Goal: Communication & Community: Participate in discussion

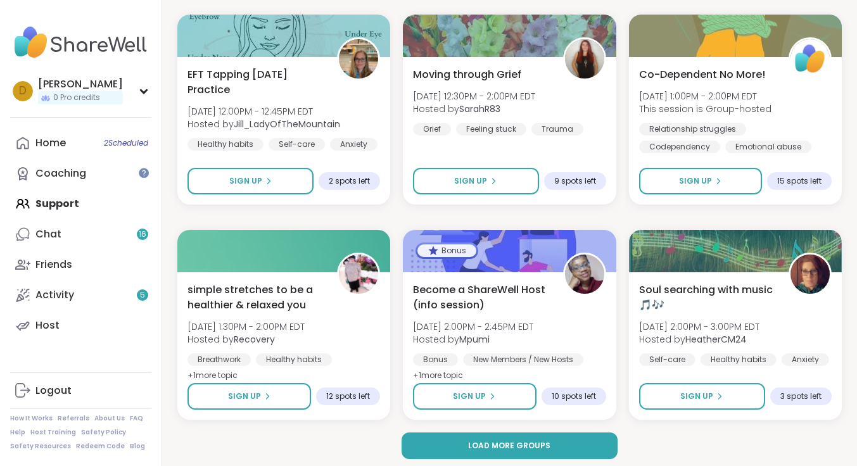
scroll to position [2348, 0]
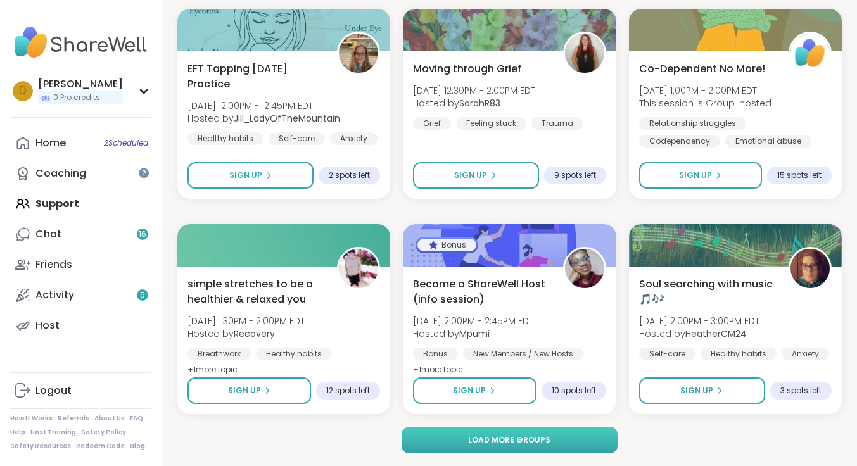
click at [583, 440] on button "Load more groups" at bounding box center [510, 440] width 217 height 27
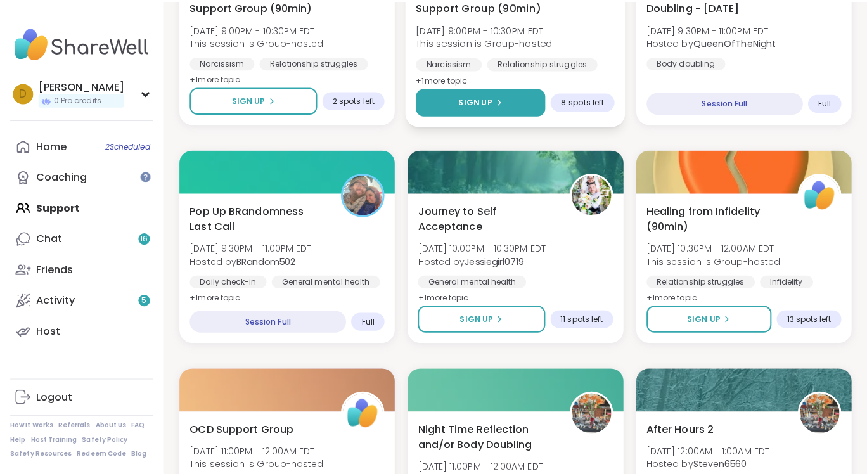
scroll to position [942, 0]
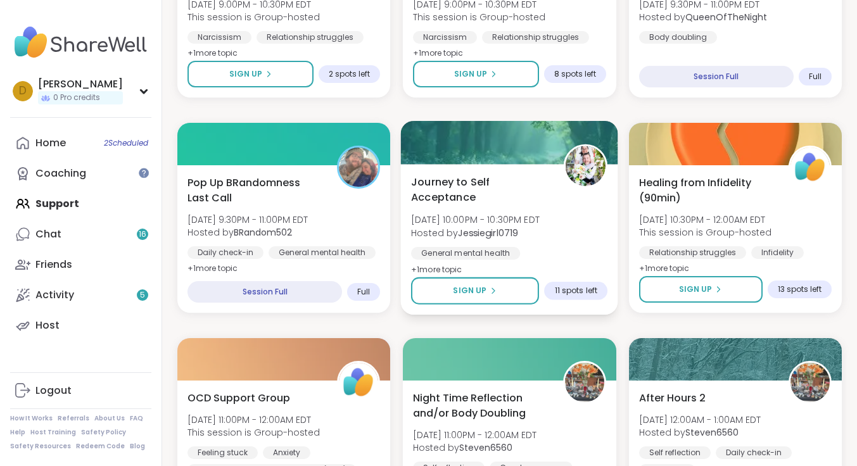
click at [447, 180] on span "Journey to Self Acceptance" at bounding box center [480, 189] width 139 height 31
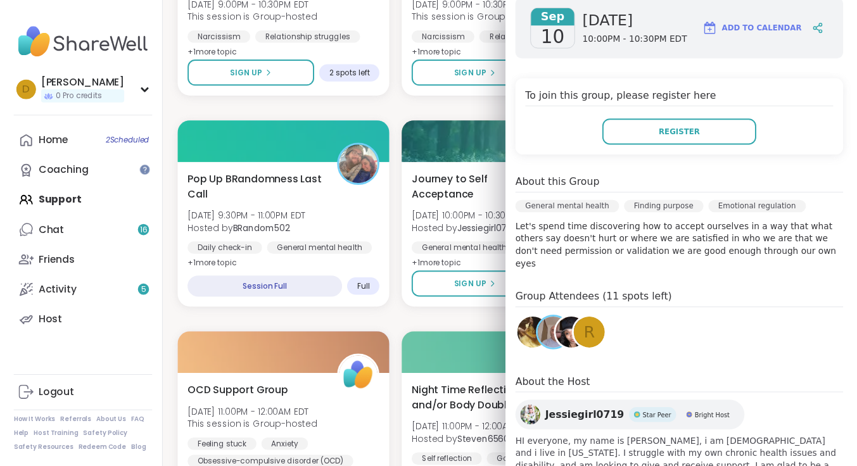
scroll to position [190, 0]
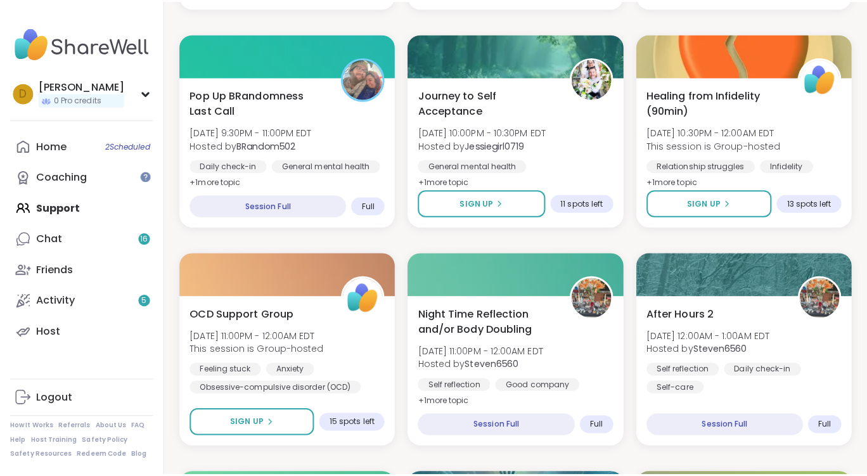
scroll to position [1132, 0]
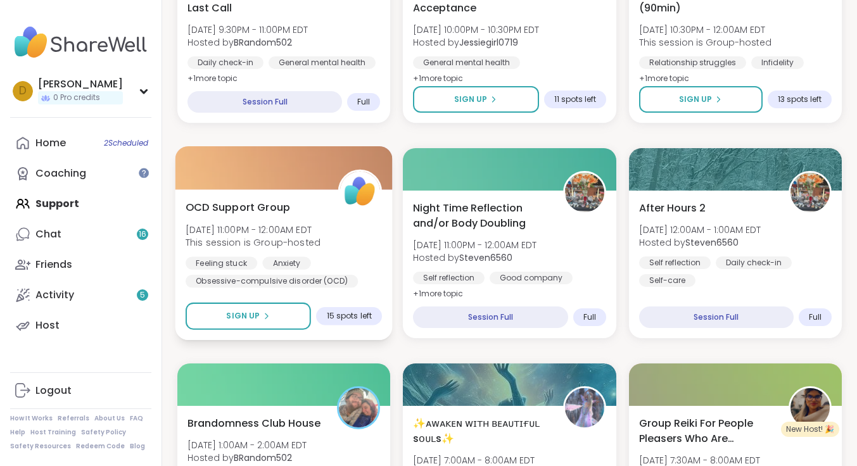
click at [257, 206] on span "OCD Support Group" at bounding box center [238, 207] width 105 height 15
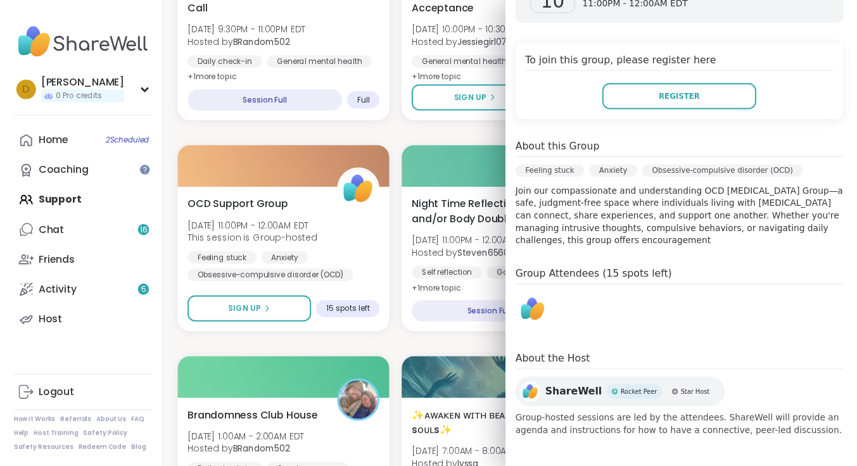
scroll to position [160, 0]
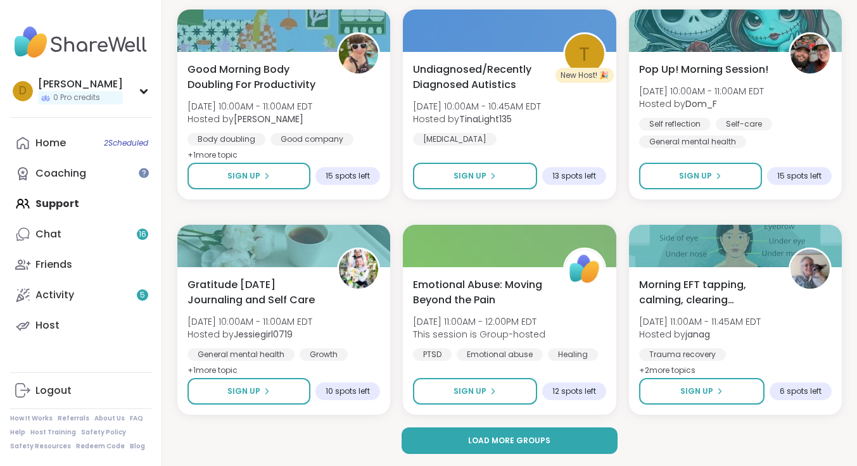
scroll to position [4934, 0]
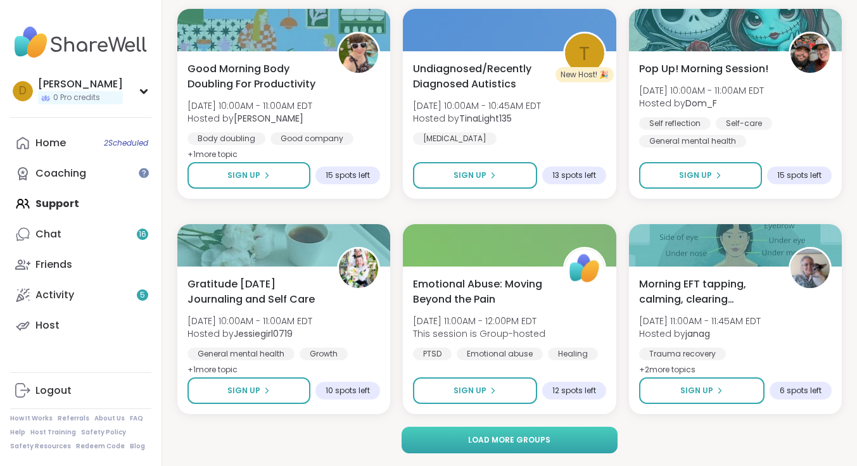
click at [514, 444] on span "Load more groups" at bounding box center [509, 440] width 82 height 11
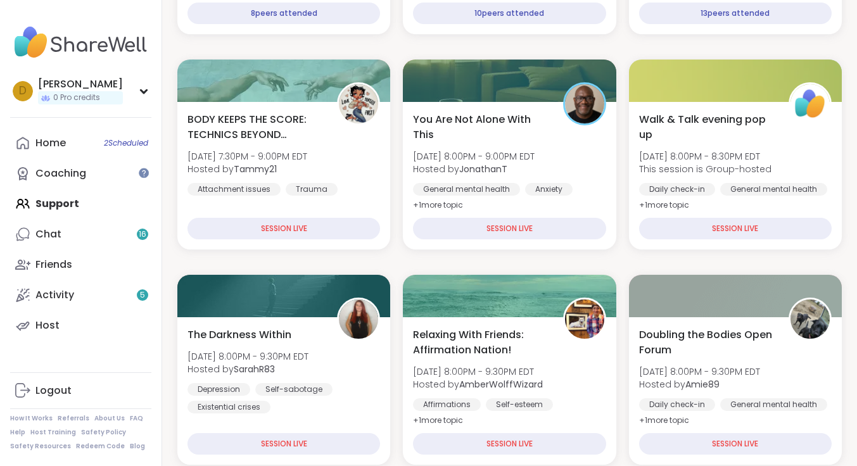
scroll to position [0, 0]
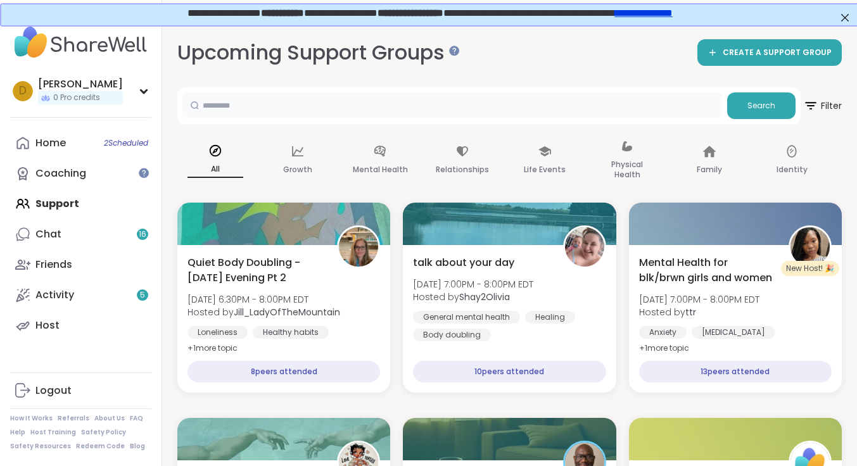
click at [260, 106] on input "text" at bounding box center [452, 105] width 540 height 25
type input "*******"
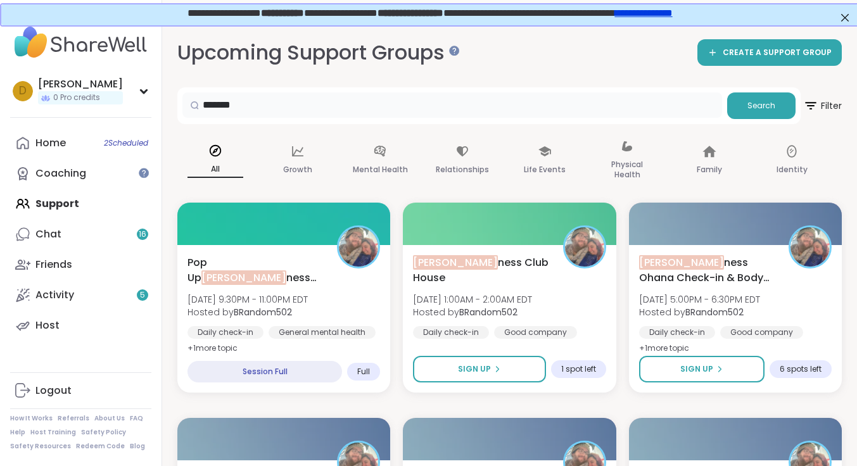
drag, startPoint x: 215, startPoint y: 96, endPoint x: 181, endPoint y: 94, distance: 33.6
click at [181, 94] on div "******* Search" at bounding box center [489, 105] width 624 height 37
click at [541, 155] on icon at bounding box center [545, 151] width 14 height 14
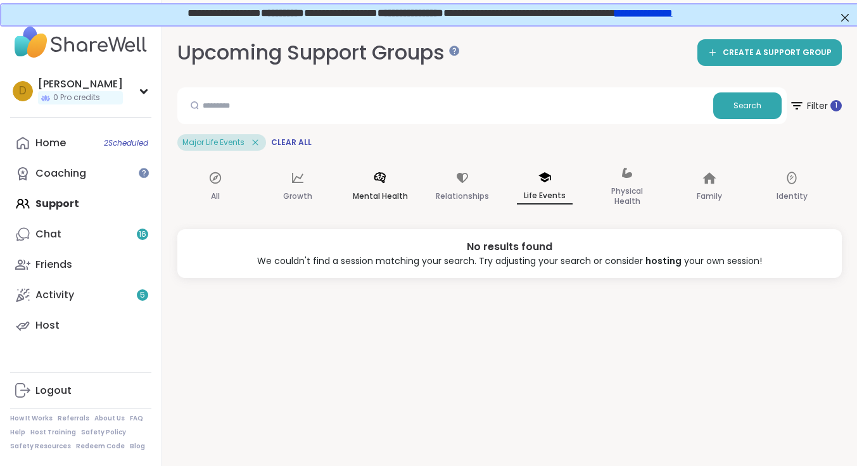
click at [386, 188] on div "Mental Health" at bounding box center [380, 187] width 76 height 63
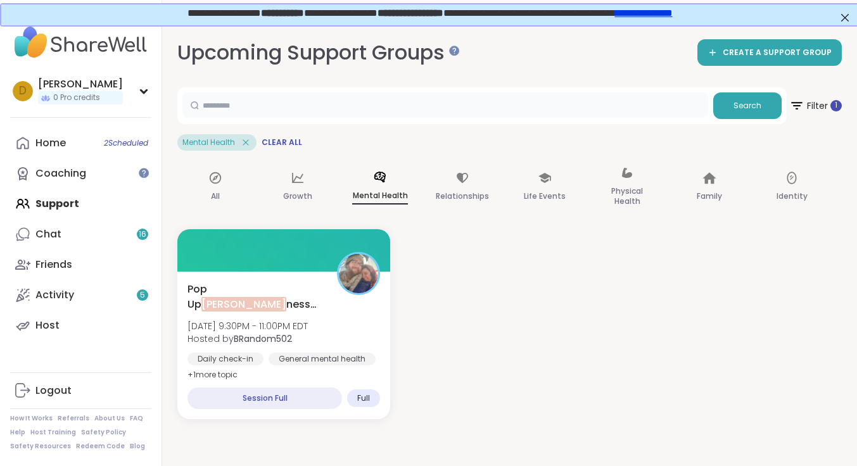
click at [234, 108] on input "text" at bounding box center [445, 105] width 526 height 25
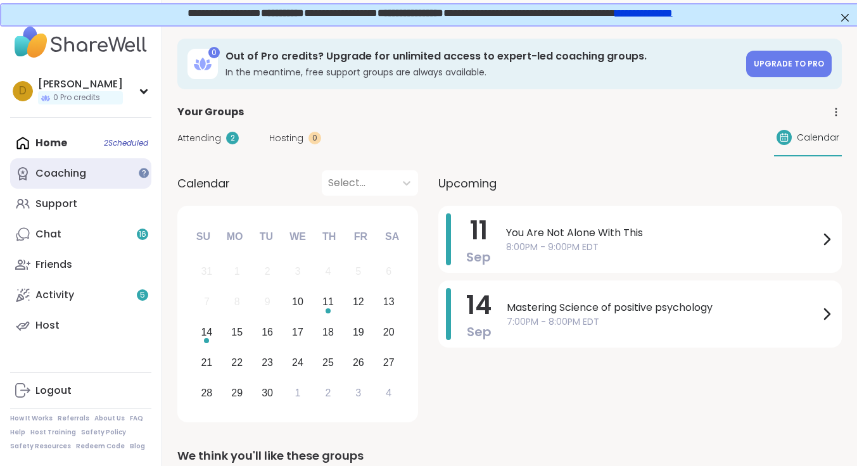
click at [49, 177] on div "Coaching" at bounding box center [60, 174] width 51 height 14
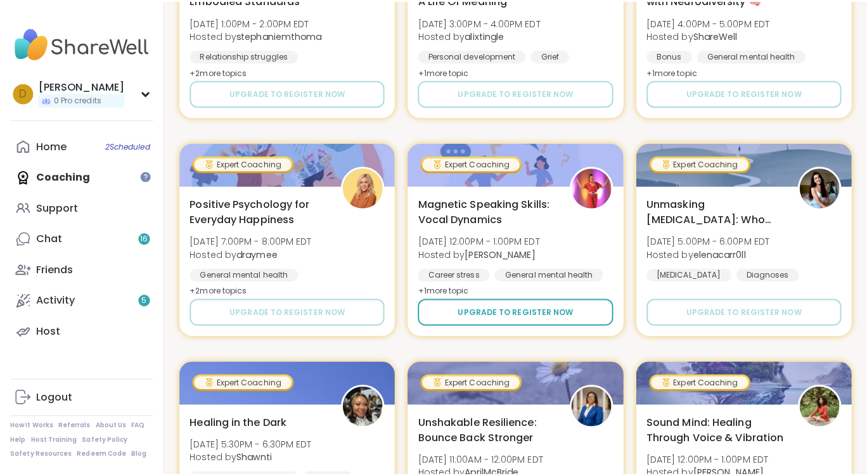
scroll to position [1457, 0]
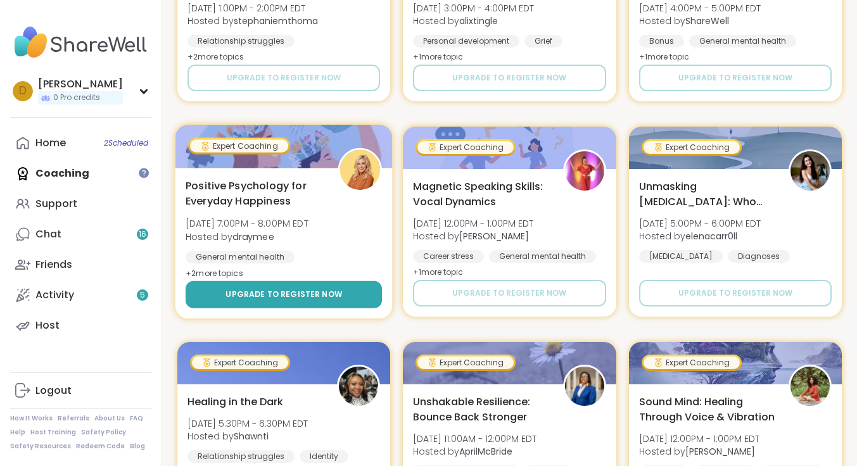
click at [295, 288] on button "Upgrade to register now" at bounding box center [284, 294] width 196 height 27
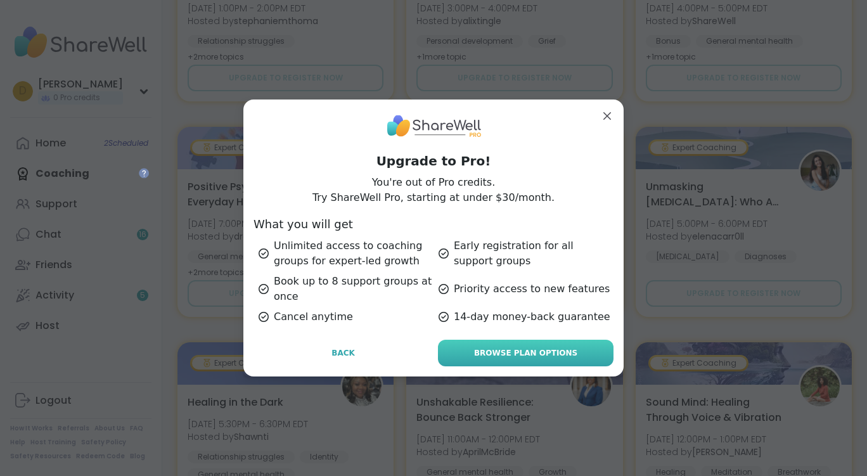
click at [522, 347] on span "Browse Plan Options" at bounding box center [525, 352] width 103 height 11
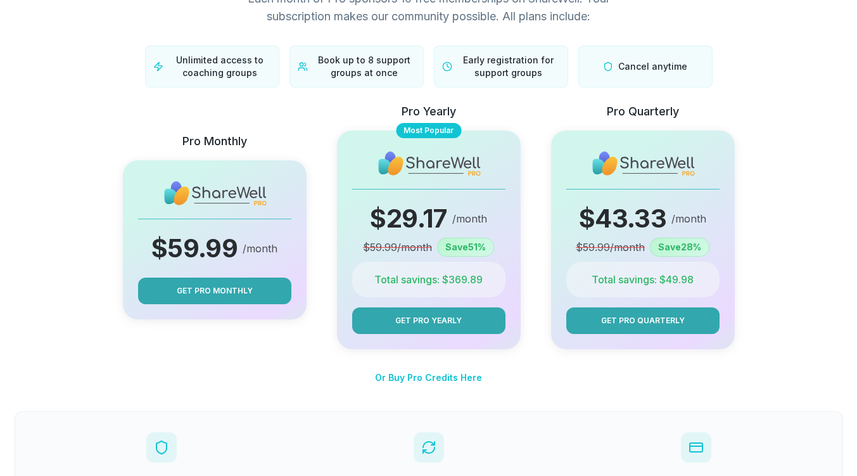
scroll to position [63, 0]
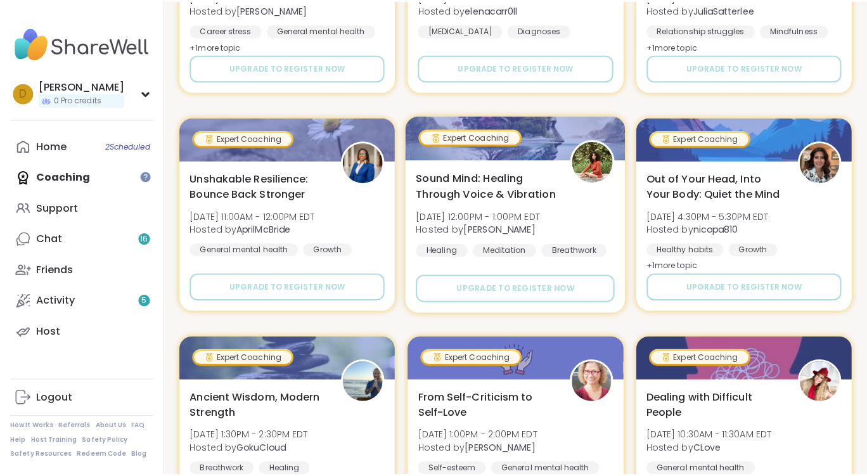
scroll to position [406, 0]
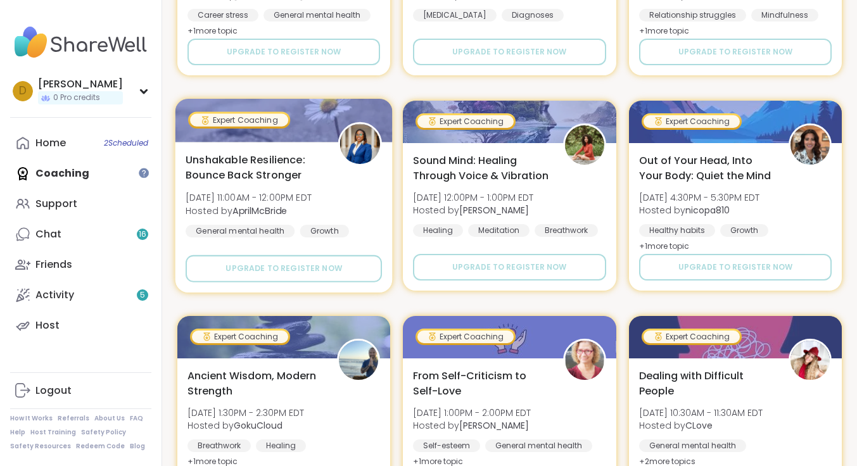
click at [236, 155] on span "Unshakable Resilience: Bounce Back Stronger" at bounding box center [255, 167] width 139 height 31
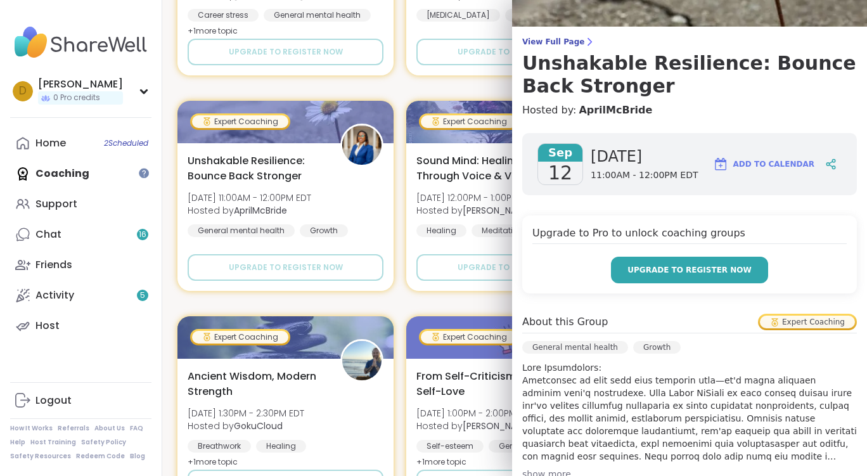
scroll to position [190, 0]
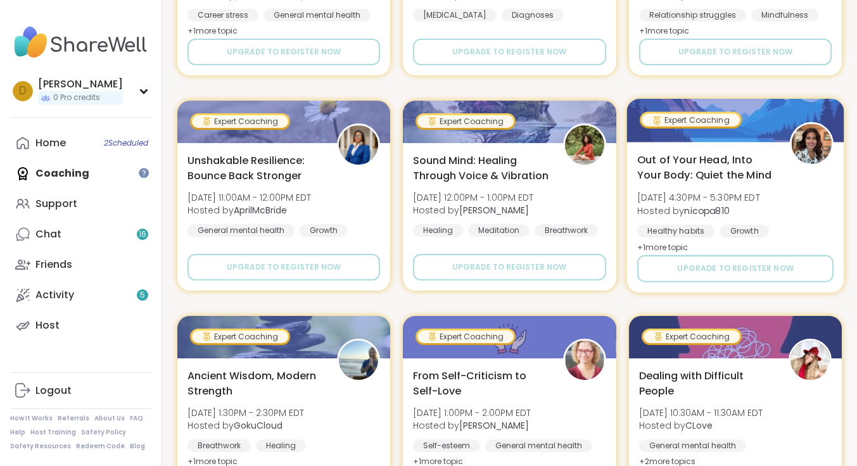
click at [677, 162] on span "Out of Your Head, Into Your Body: Quiet the Mind" at bounding box center [706, 167] width 139 height 31
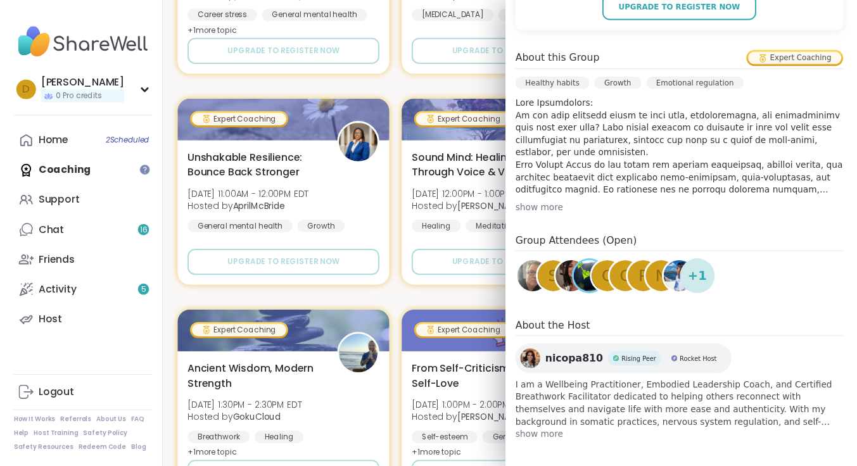
scroll to position [342, 0]
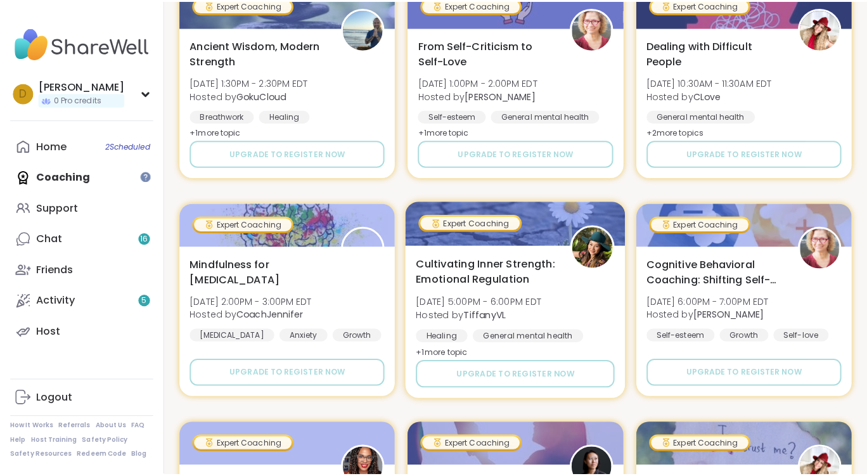
scroll to position [723, 0]
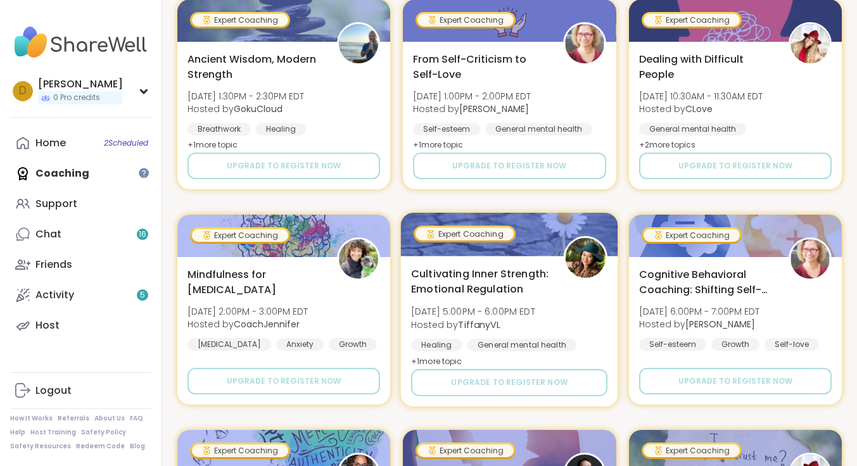
click at [478, 272] on span "Cultivating Inner Strength: Emotional Regulation" at bounding box center [480, 281] width 139 height 31
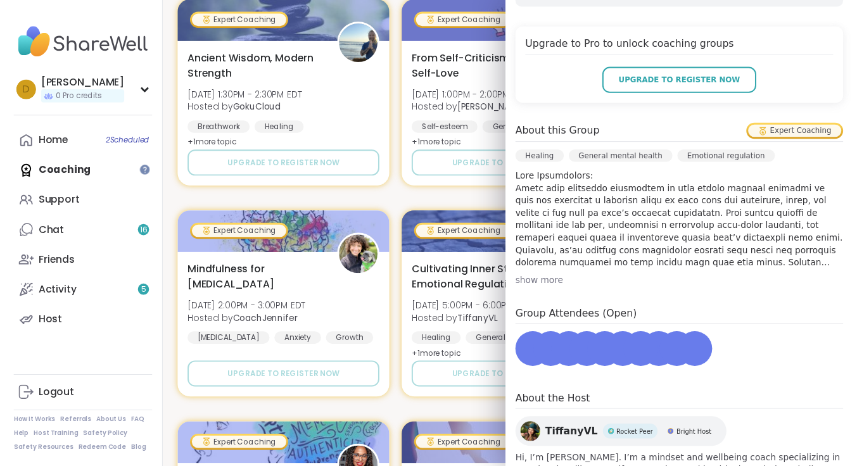
scroll to position [342, 0]
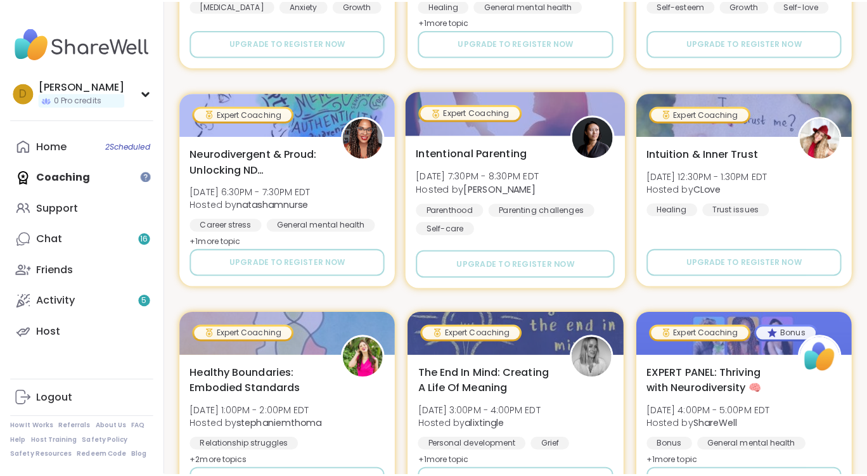
scroll to position [1167, 0]
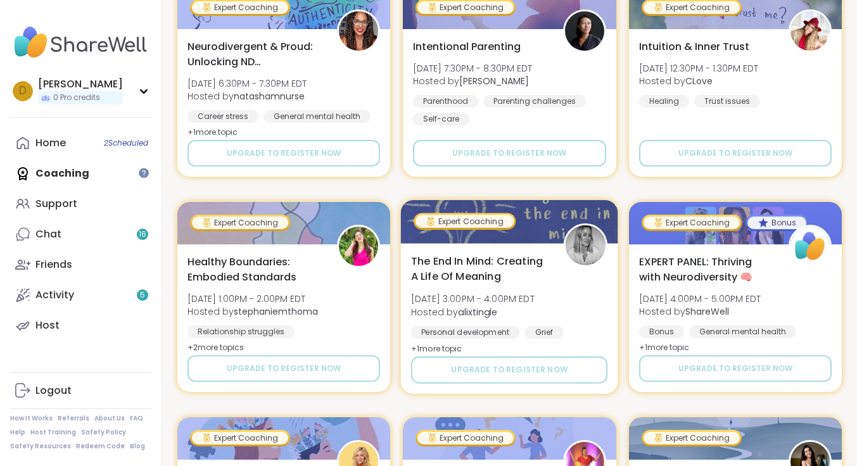
click at [446, 256] on span "The End In Mind: Creating A Life Of Meaning" at bounding box center [480, 268] width 139 height 31
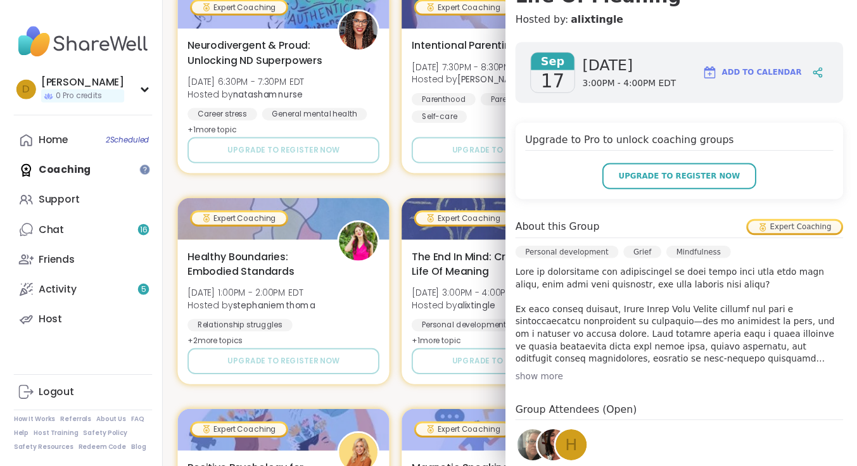
scroll to position [329, 0]
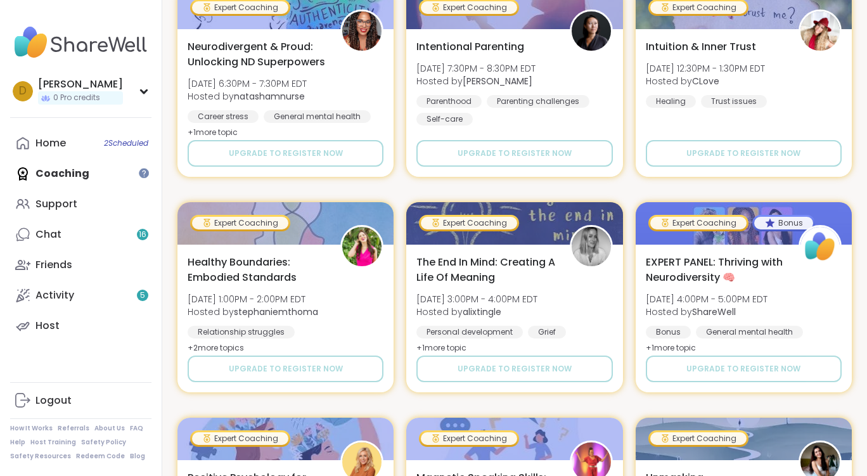
click at [419, 189] on div "Expert Coaching Magnetic Speaking Skills: Silence & Pacing Thu, Sep 11 | 12:00P…" at bounding box center [514, 405] width 674 height 2560
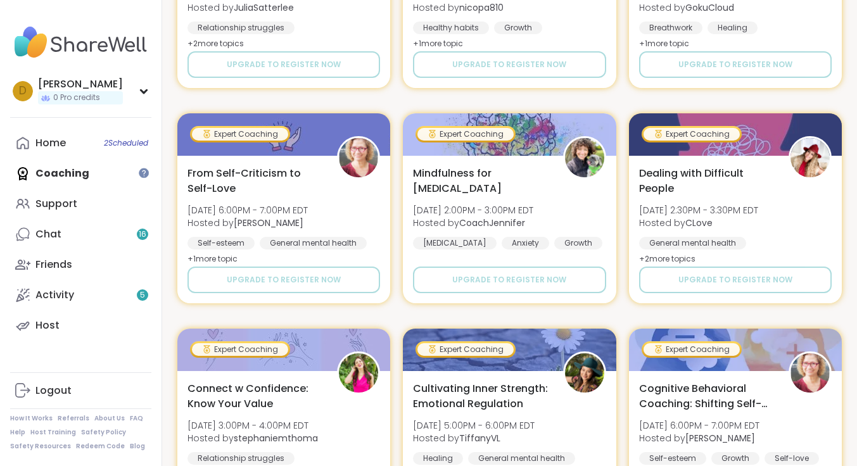
scroll to position [2117, 0]
click at [68, 145] on link "Home 2 Scheduled" at bounding box center [80, 143] width 141 height 30
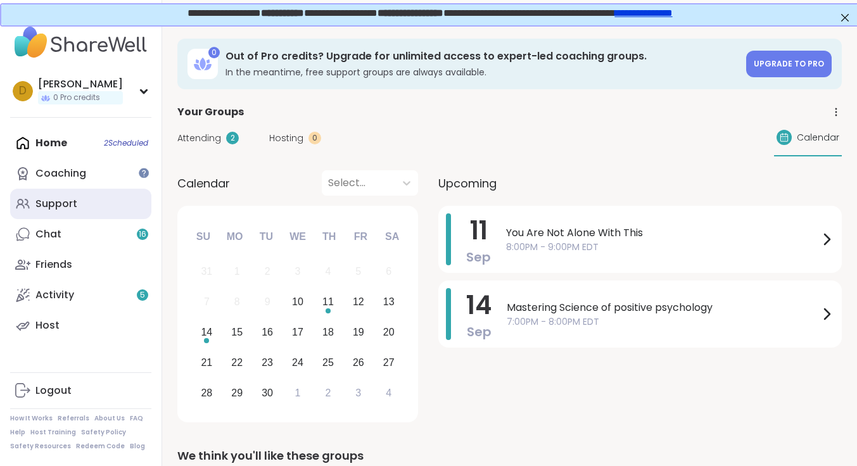
click at [60, 198] on div "Support" at bounding box center [56, 204] width 42 height 14
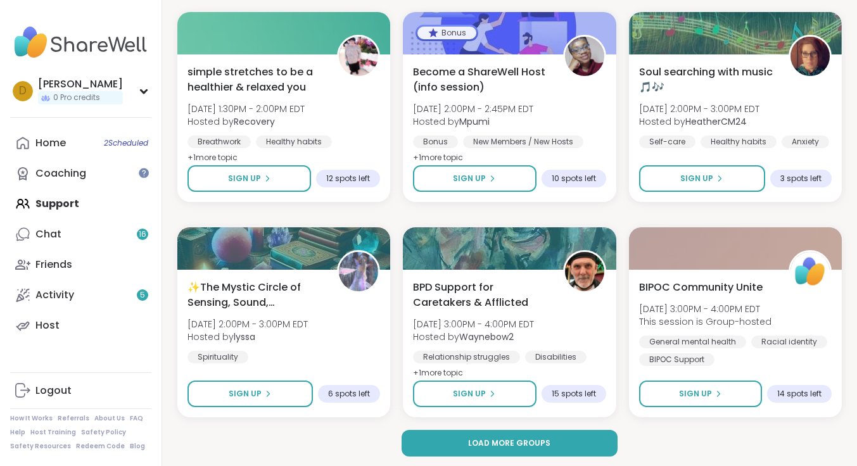
scroll to position [2348, 0]
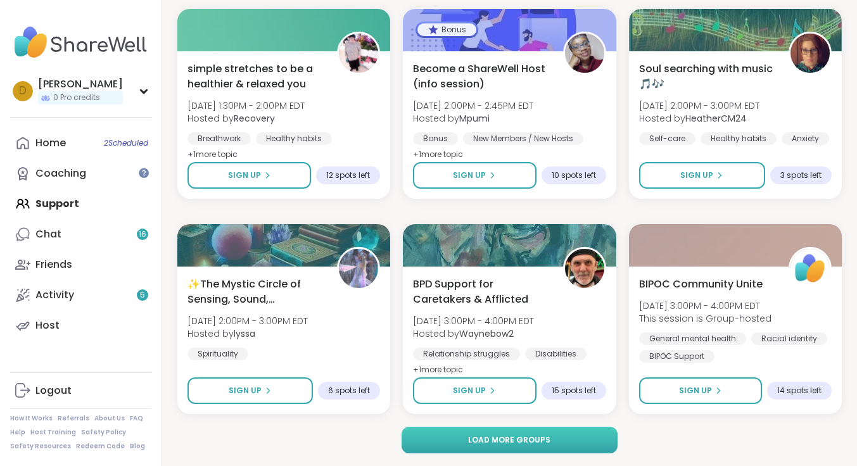
click at [536, 437] on span "Load more groups" at bounding box center [509, 440] width 82 height 11
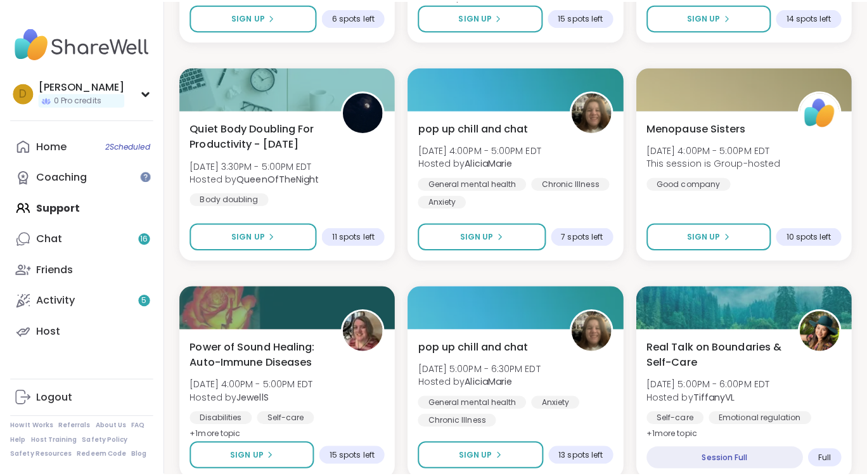
scroll to position [2855, 0]
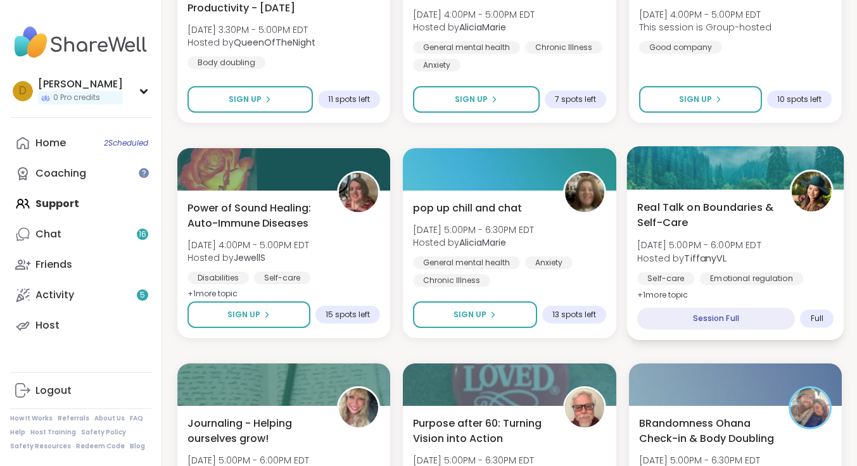
click at [698, 210] on span "Real Talk on Boundaries & Self-Care" at bounding box center [706, 215] width 139 height 31
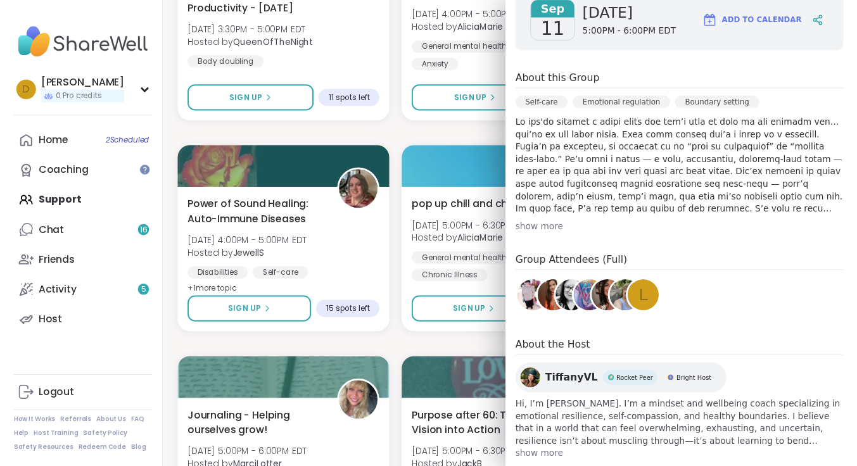
scroll to position [219, 0]
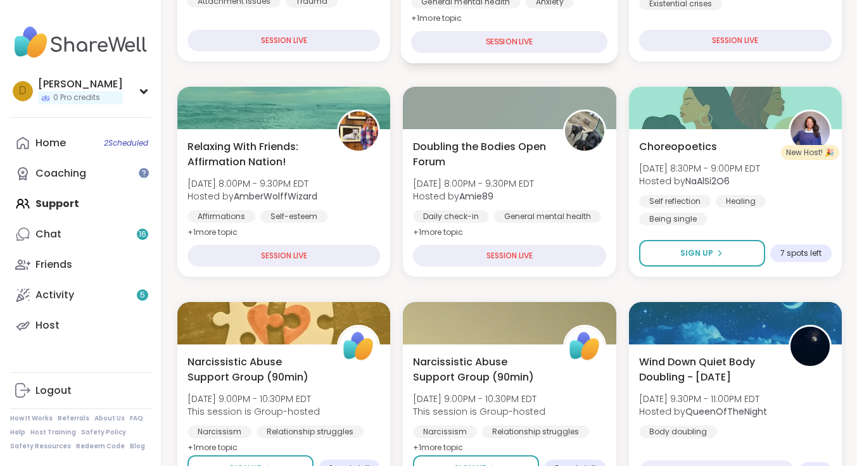
scroll to position [0, 0]
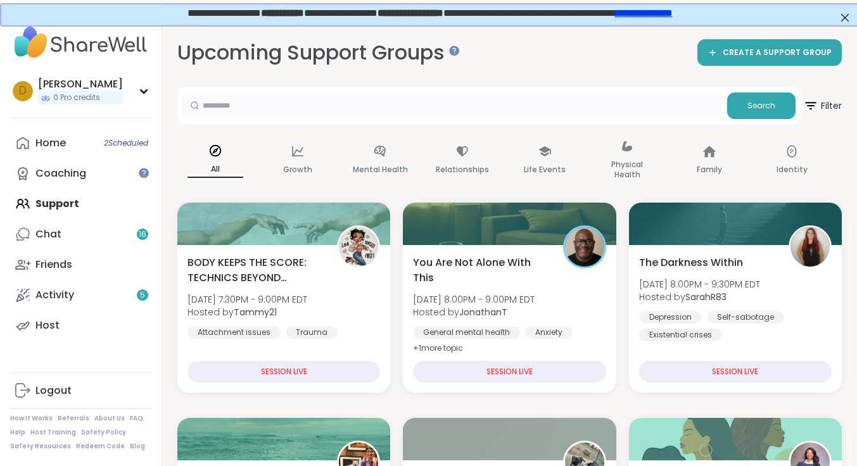
click at [281, 103] on input "text" at bounding box center [452, 105] width 540 height 25
type input "**********"
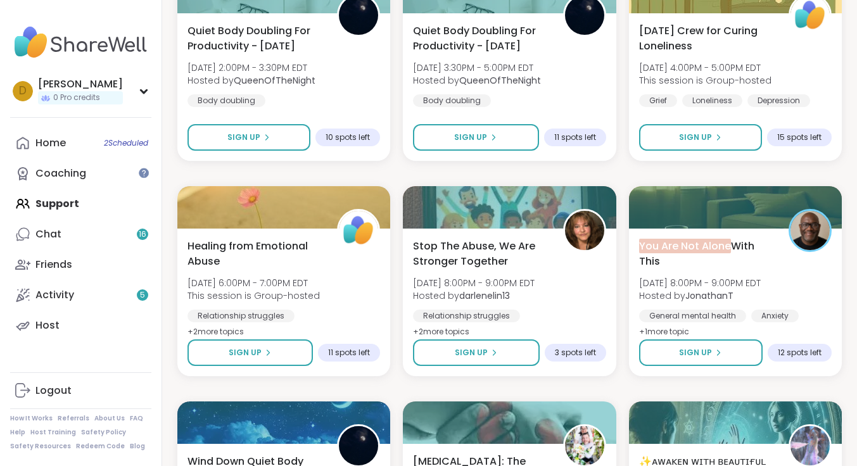
scroll to position [1648, 0]
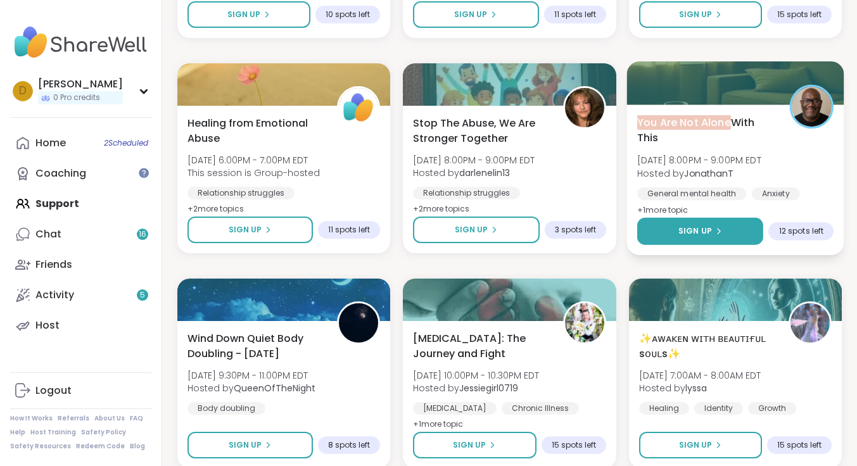
click at [727, 235] on button "Sign Up" at bounding box center [700, 231] width 126 height 27
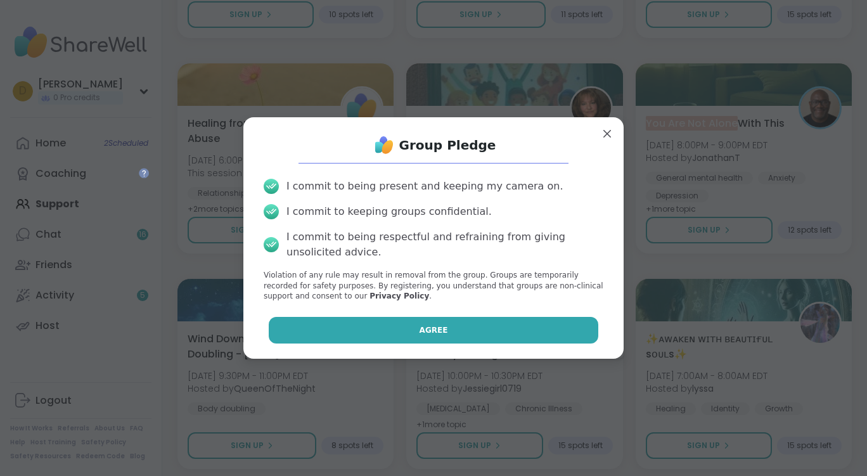
click at [477, 331] on button "Agree" at bounding box center [434, 330] width 330 height 27
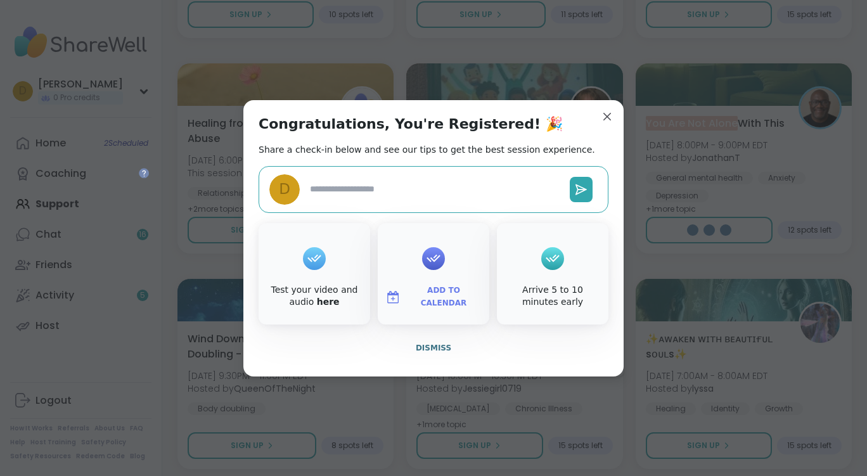
type textarea "*"
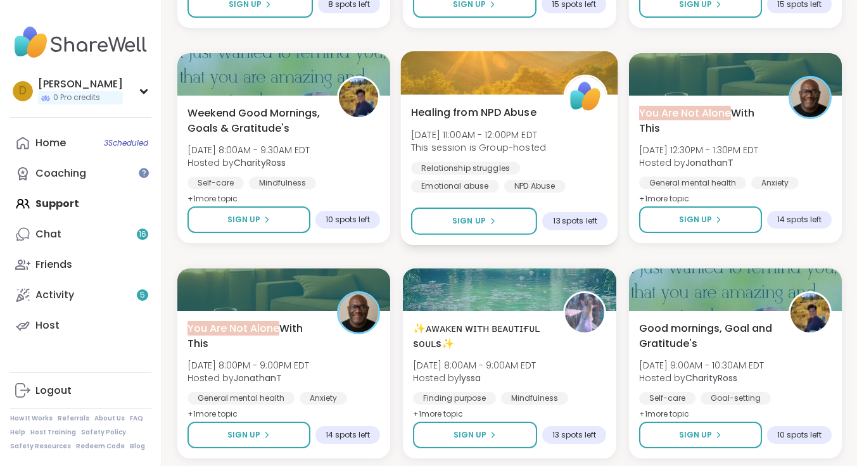
scroll to position [2091, 0]
